Goal: Check status: Check status

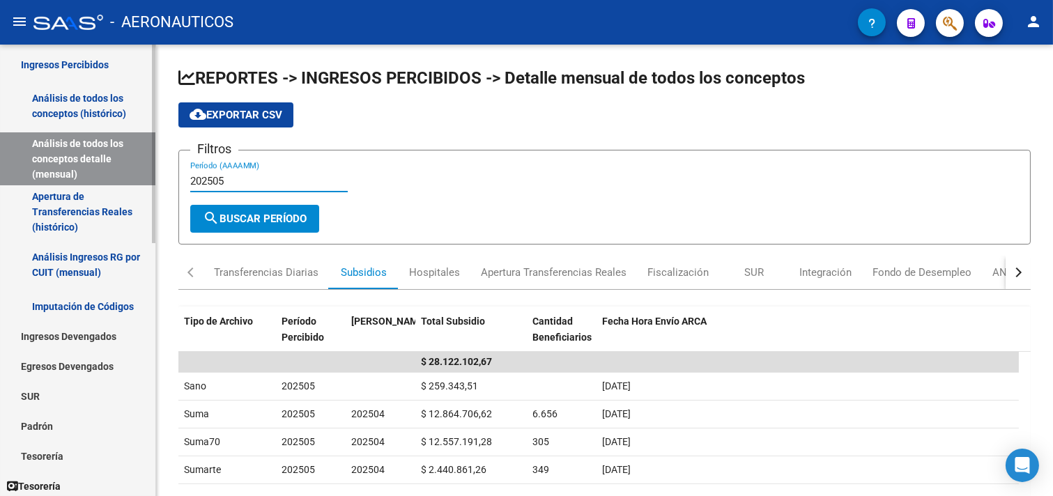
scroll to position [309, 0]
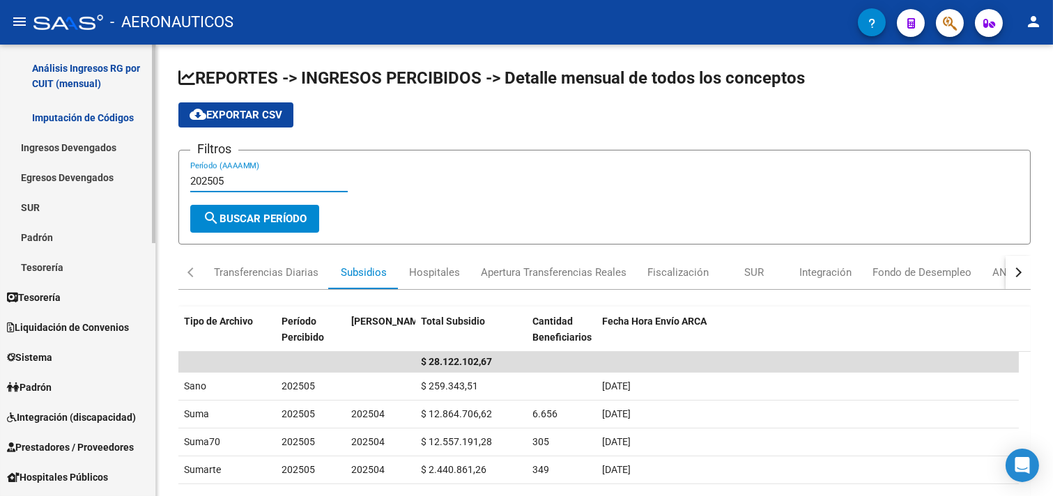
click at [61, 232] on link "Padrón" at bounding box center [77, 237] width 155 height 30
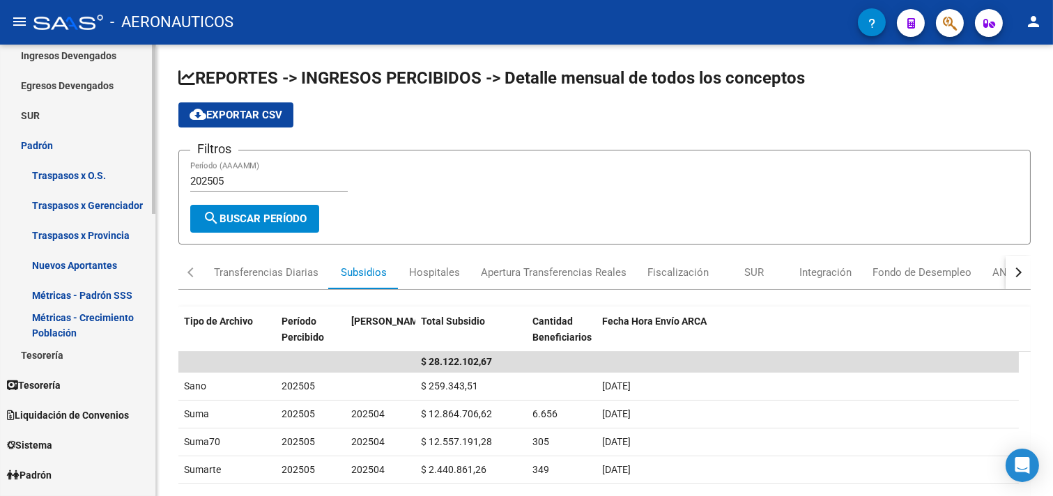
scroll to position [541, 0]
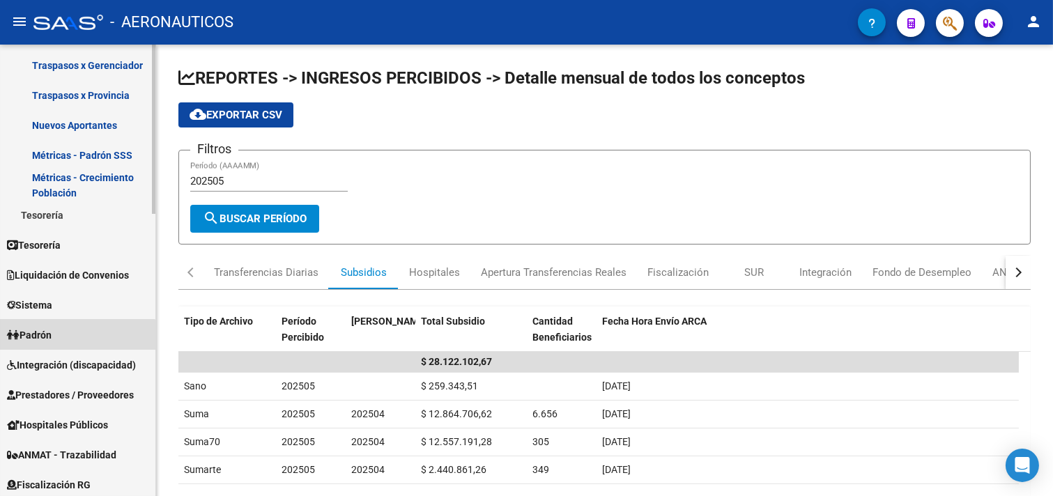
click at [75, 338] on link "Padrón" at bounding box center [77, 335] width 155 height 30
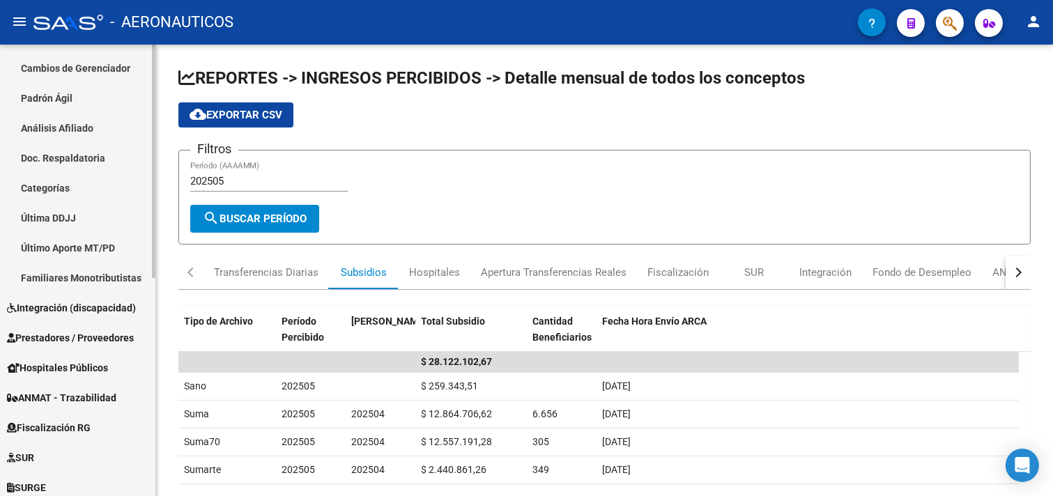
scroll to position [190, 0]
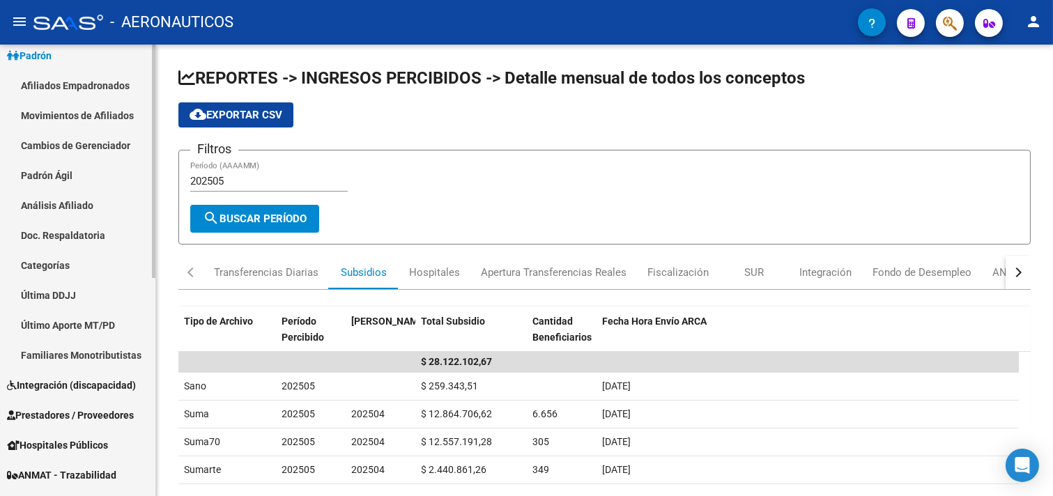
click at [98, 171] on link "Padrón Ágil" at bounding box center [77, 175] width 155 height 30
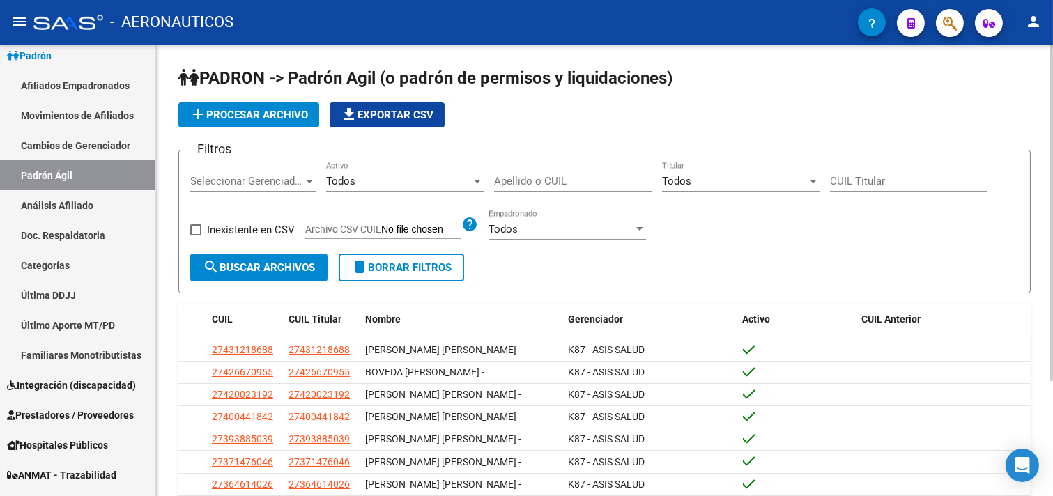
click at [830, 183] on input "CUIL Titular" at bounding box center [908, 181] width 157 height 13
paste input "20-28652898-9"
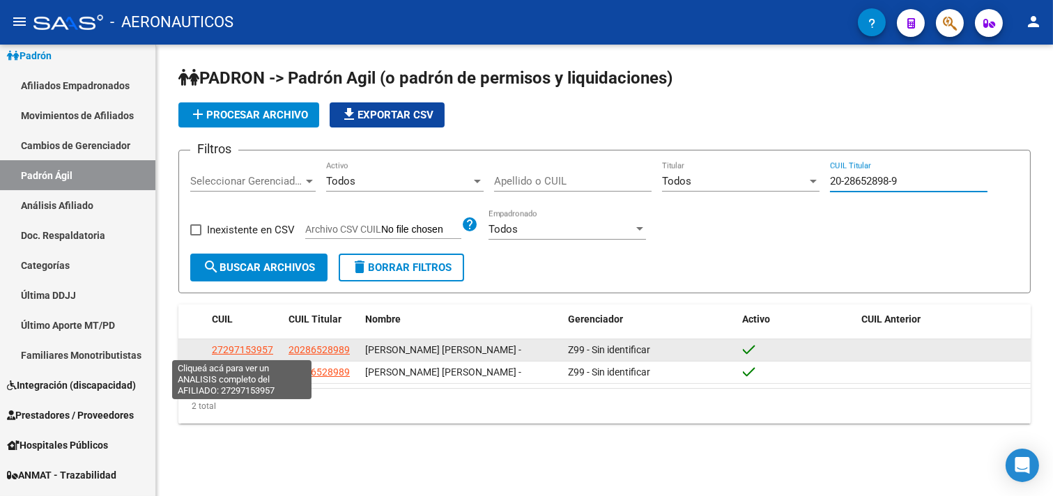
type input "20-28652898-9"
click at [238, 348] on span "27297153957" at bounding box center [242, 349] width 61 height 11
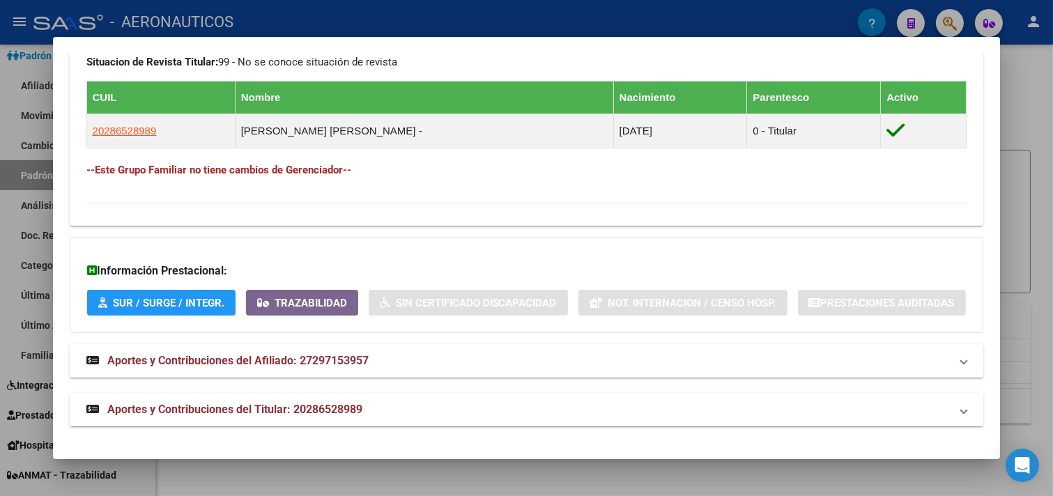
scroll to position [790, 0]
click at [277, 364] on span "Aportes y Contribuciones del Afiliado: 27297153957" at bounding box center [237, 360] width 261 height 13
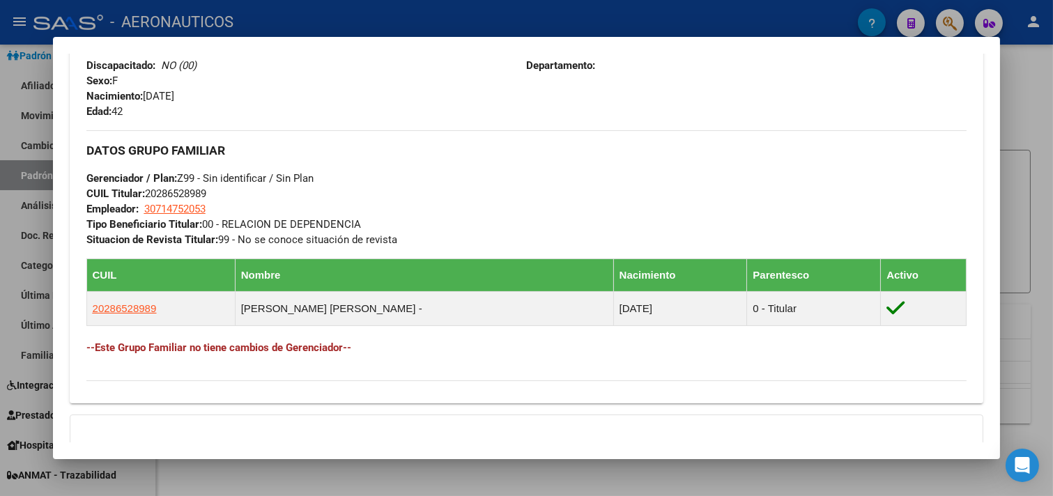
scroll to position [325, 0]
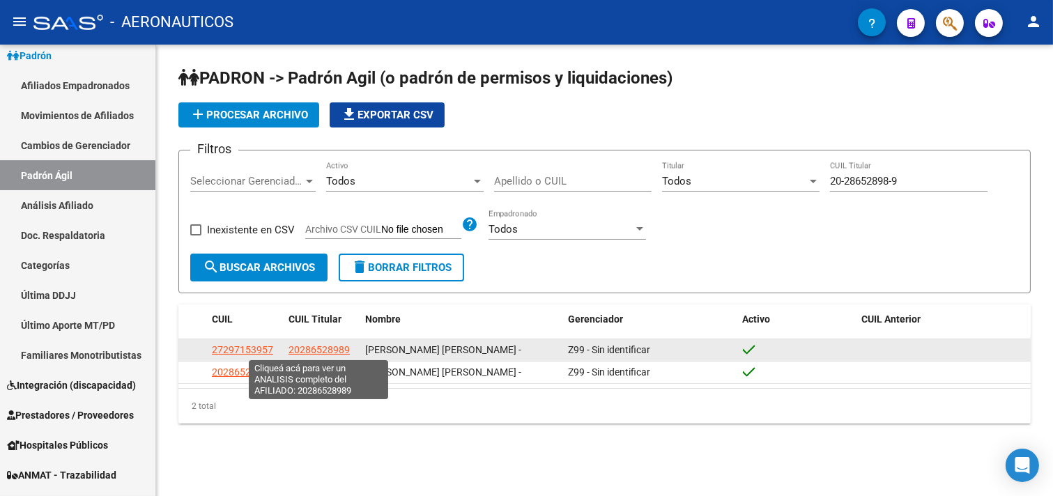
click at [330, 350] on span "20286528989" at bounding box center [318, 349] width 61 height 11
type textarea "20286528989"
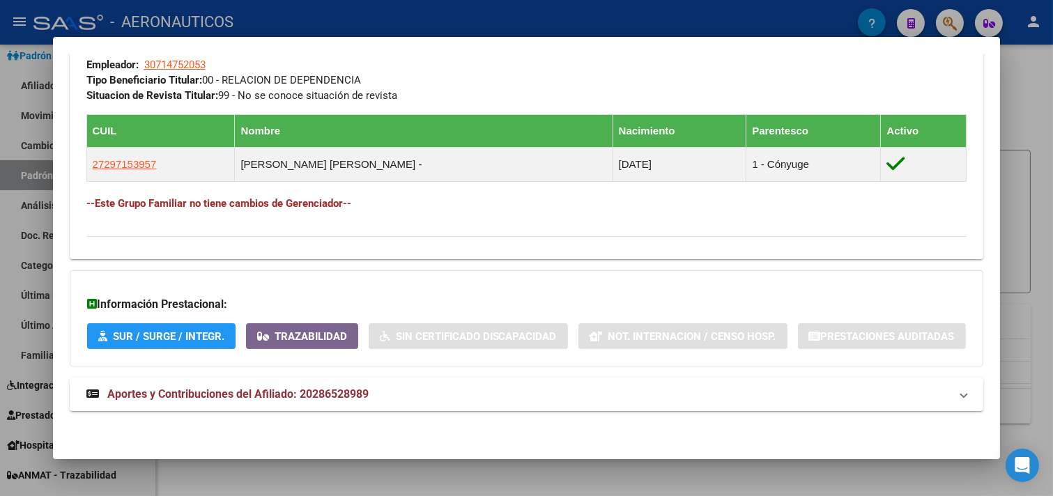
scroll to position [757, 0]
click at [235, 394] on span "Aportes y Contribuciones del Afiliado: 20286528989" at bounding box center [237, 393] width 261 height 13
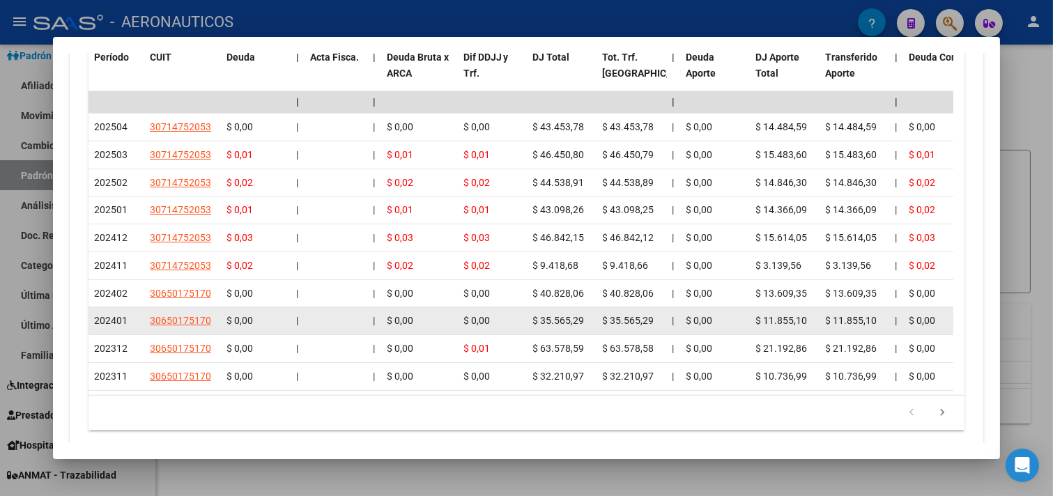
scroll to position [1376, 0]
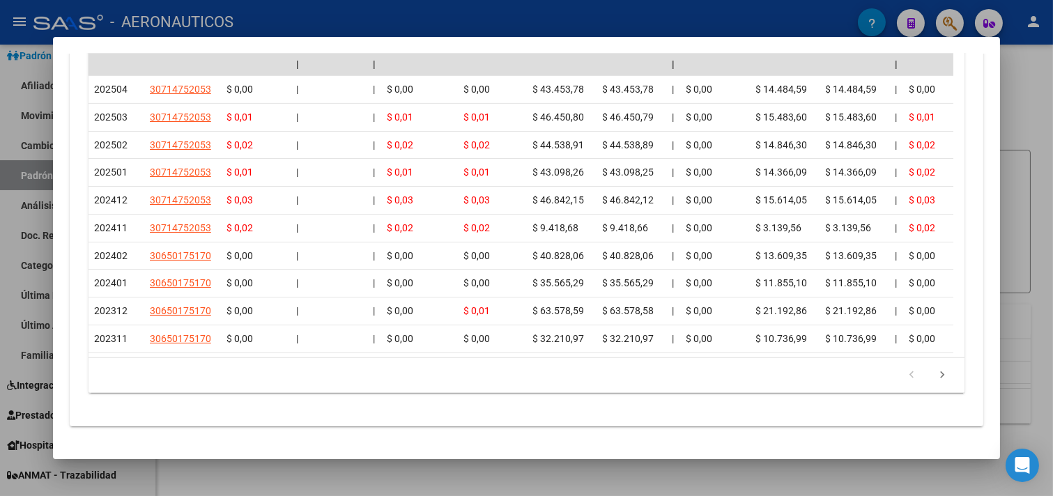
click at [1031, 98] on div at bounding box center [526, 248] width 1053 height 496
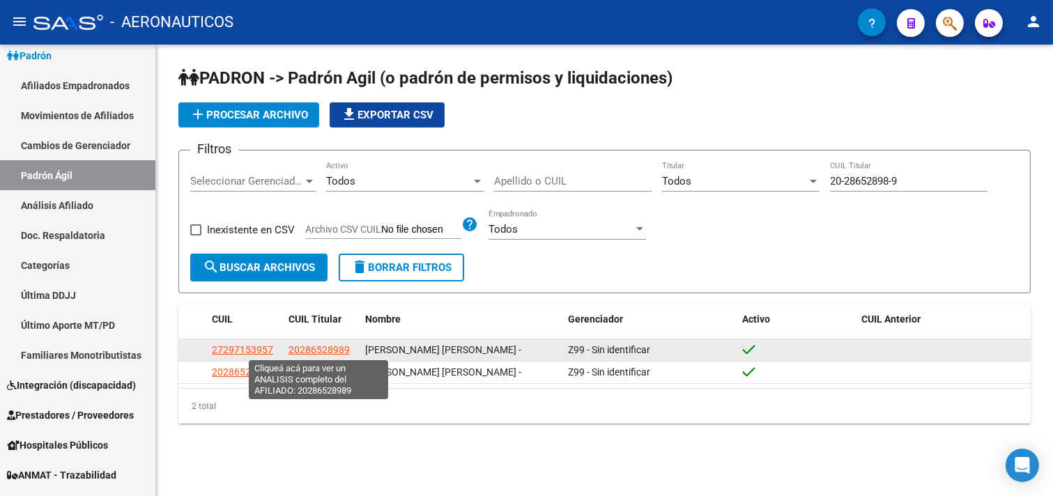
click at [300, 351] on span "20286528989" at bounding box center [318, 349] width 61 height 11
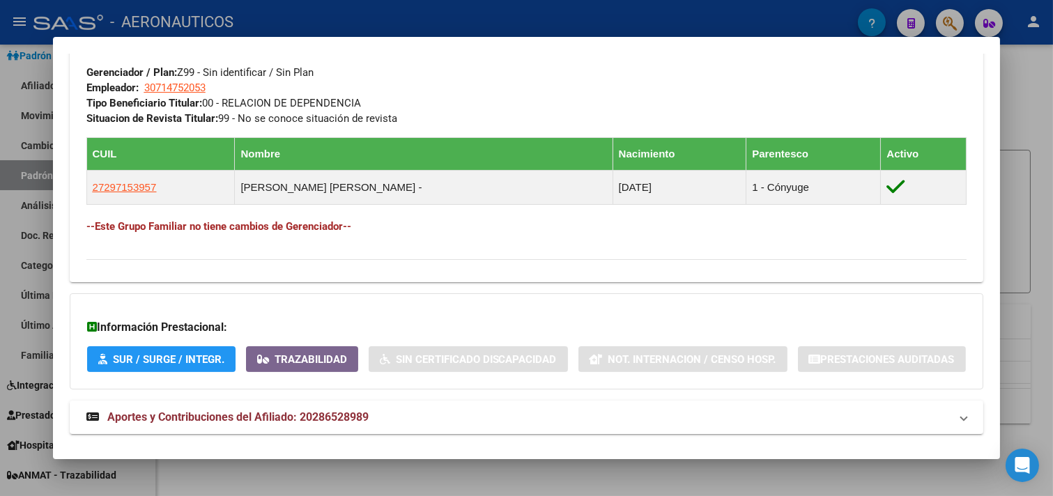
scroll to position [757, 0]
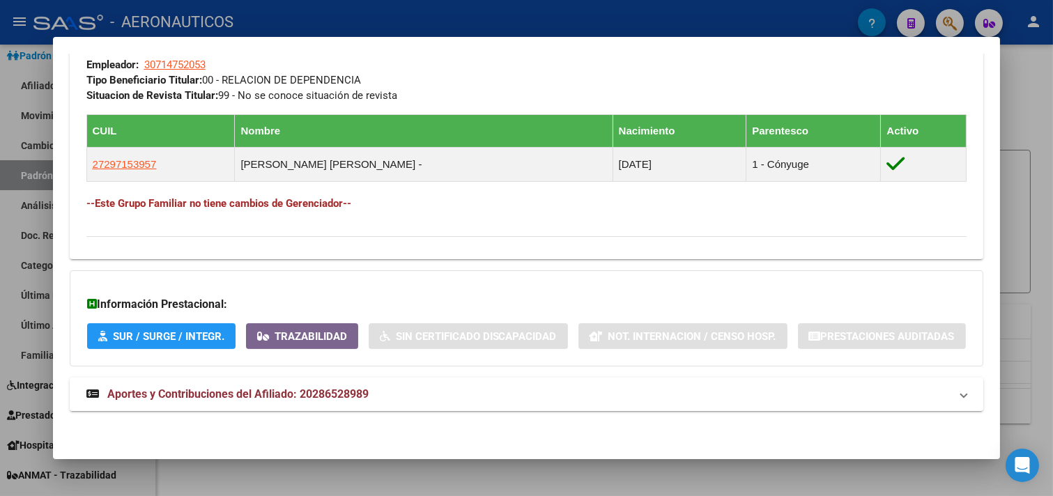
click at [241, 388] on span "Aportes y Contribuciones del Afiliado: 20286528989" at bounding box center [237, 393] width 261 height 13
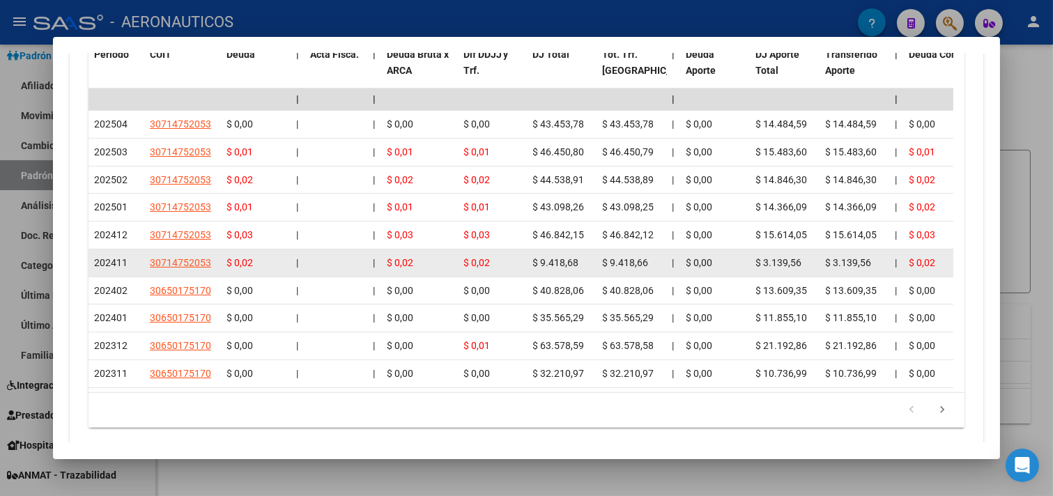
scroll to position [1446, 0]
